Goal: Task Accomplishment & Management: Use online tool/utility

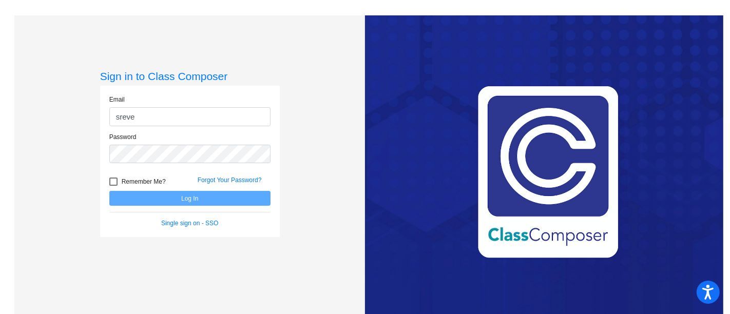
type input "[EMAIL_ADDRESS][DOMAIN_NAME]"
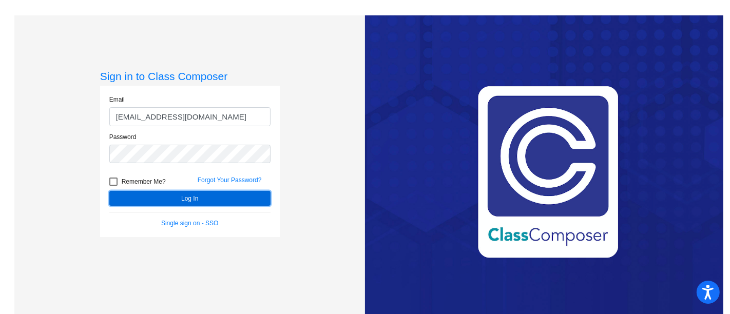
click at [218, 195] on button "Log In" at bounding box center [189, 198] width 161 height 15
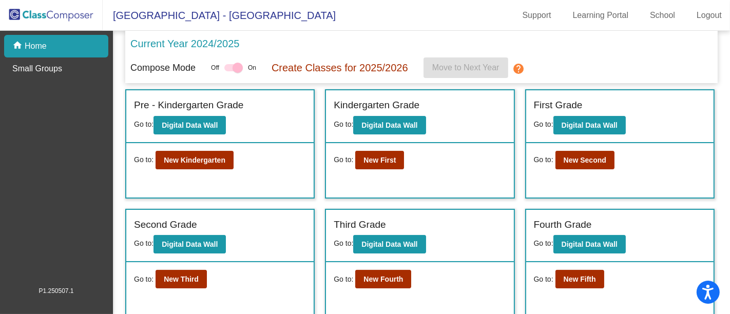
scroll to position [57, 0]
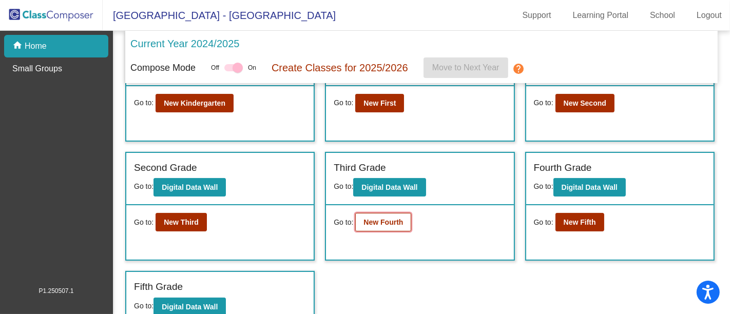
click at [394, 225] on button "New Fourth" at bounding box center [383, 222] width 56 height 18
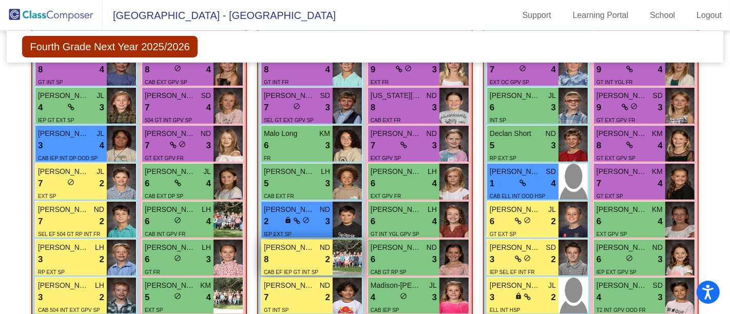
scroll to position [342, 0]
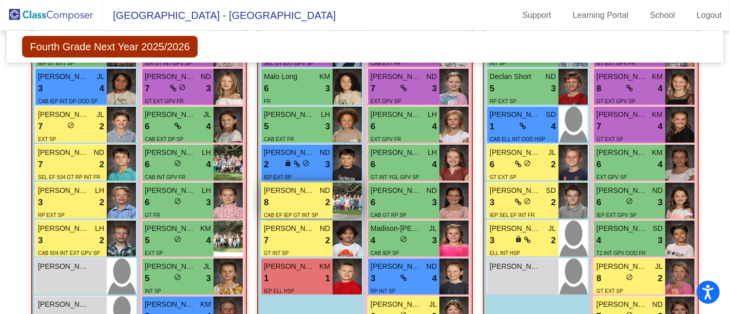
click at [295, 197] on div "8 lock do_not_disturb_alt 2" at bounding box center [297, 202] width 66 height 13
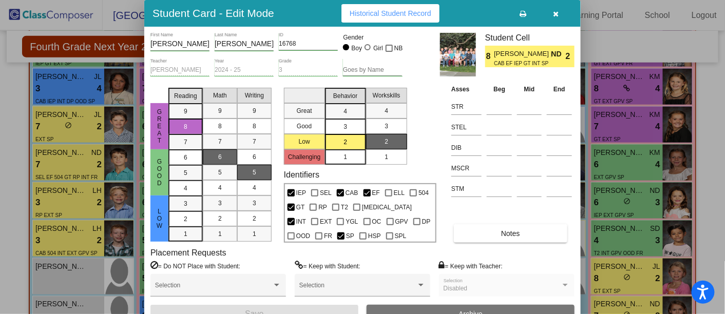
click at [554, 12] on icon "button" at bounding box center [556, 13] width 6 height 7
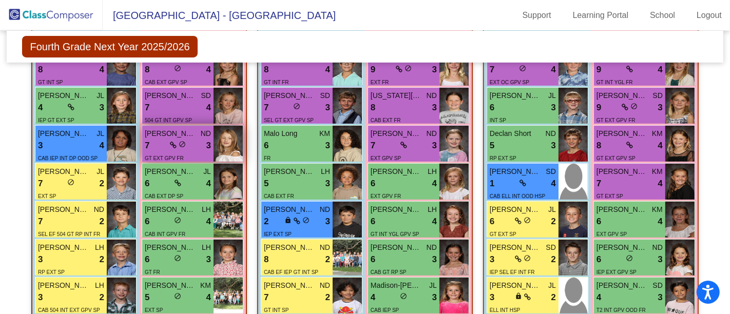
scroll to position [228, 0]
